Goal: Task Accomplishment & Management: Use online tool/utility

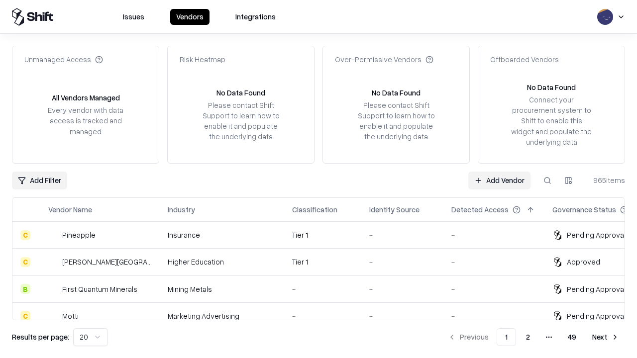
click at [499, 180] on link "Add Vendor" at bounding box center [499, 181] width 62 height 18
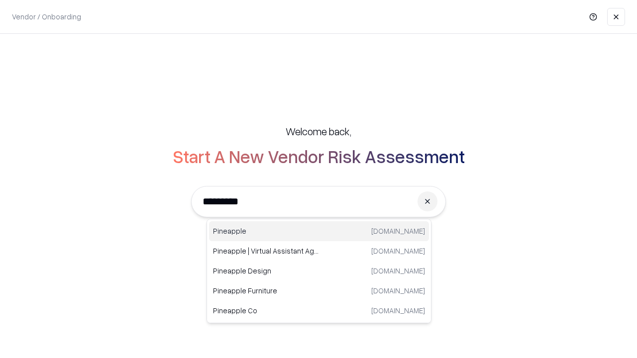
click at [319, 231] on div "Pineapple [DOMAIN_NAME]" at bounding box center [319, 231] width 220 height 20
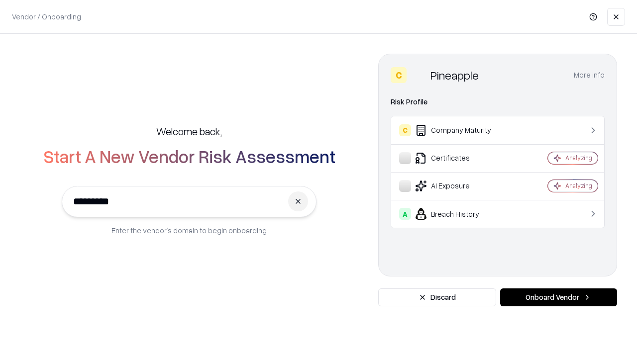
type input "*********"
click at [558, 297] on button "Onboard Vendor" at bounding box center [558, 297] width 117 height 18
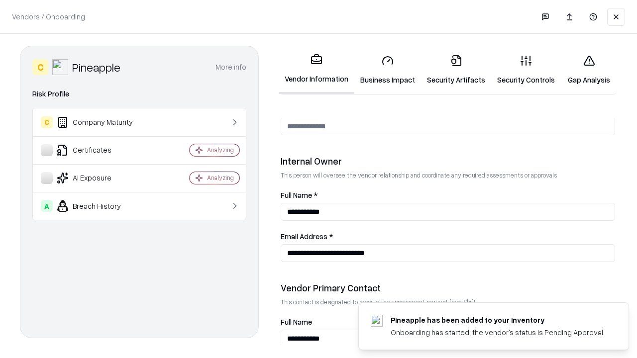
scroll to position [515, 0]
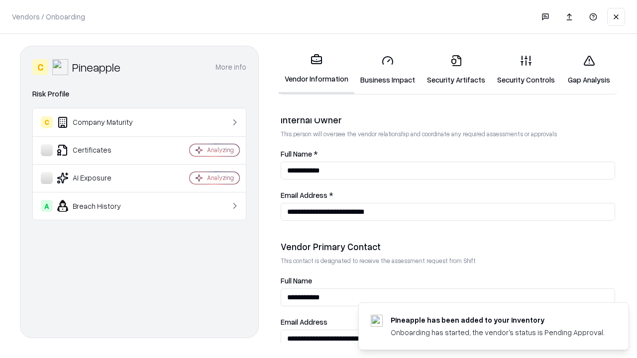
click at [456, 70] on link "Security Artifacts" at bounding box center [456, 70] width 70 height 46
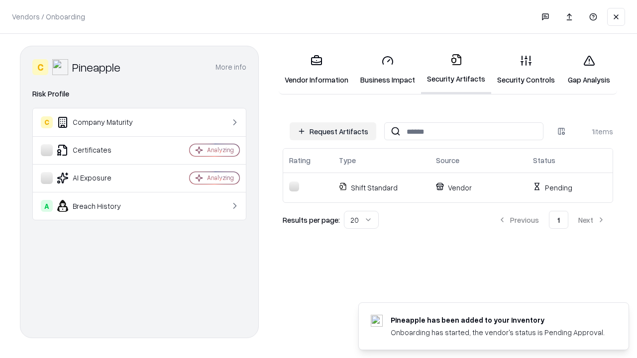
click at [333, 131] on button "Request Artifacts" at bounding box center [332, 131] width 87 height 18
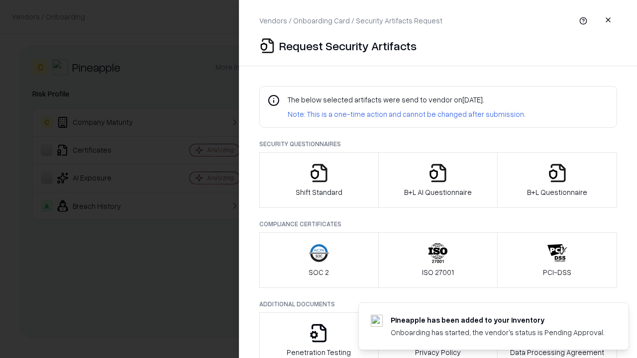
click at [557, 180] on icon "button" at bounding box center [557, 173] width 20 height 20
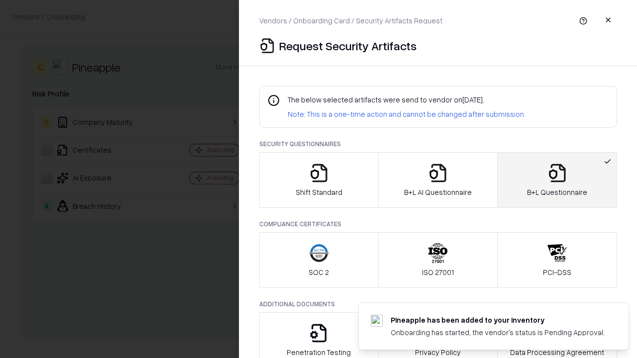
click at [437, 180] on icon "button" at bounding box center [438, 173] width 20 height 20
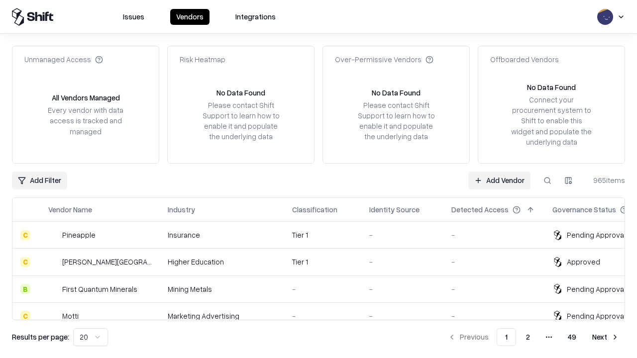
click at [499, 180] on link "Add Vendor" at bounding box center [499, 181] width 62 height 18
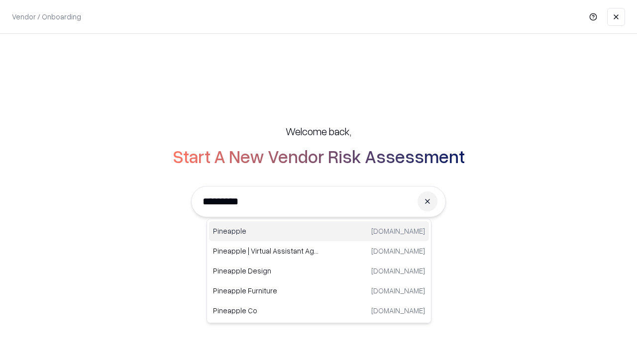
click at [319, 231] on div "Pineapple [DOMAIN_NAME]" at bounding box center [319, 231] width 220 height 20
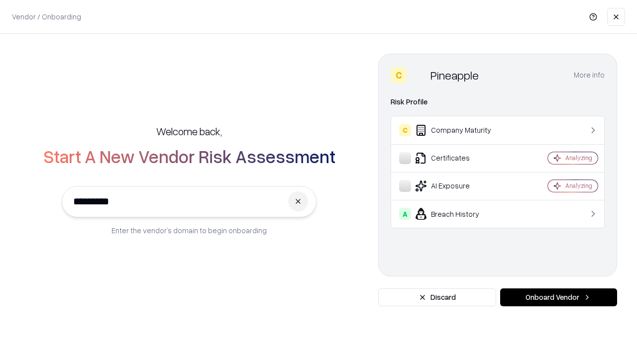
type input "*********"
click at [558, 297] on button "Onboard Vendor" at bounding box center [558, 297] width 117 height 18
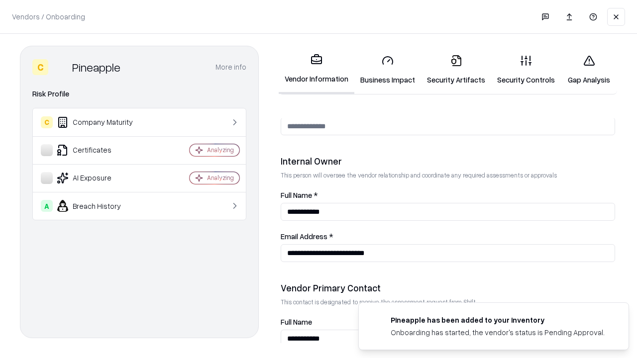
scroll to position [515, 0]
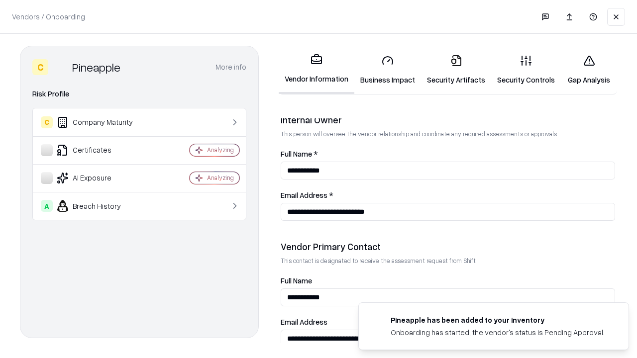
click at [588, 70] on link "Gap Analysis" at bounding box center [589, 70] width 56 height 46
